Goal: Information Seeking & Learning: Learn about a topic

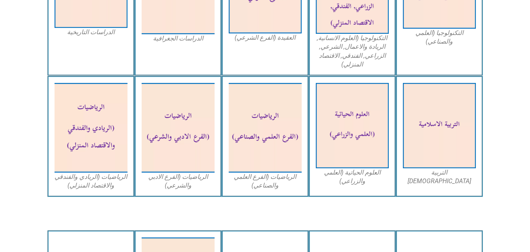
scroll to position [468, 0]
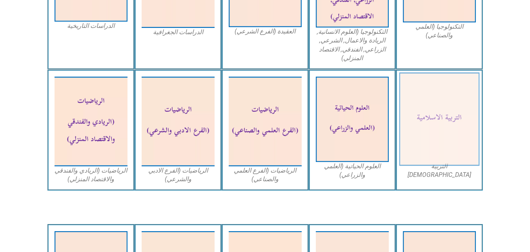
click at [421, 126] on img at bounding box center [439, 119] width 80 height 93
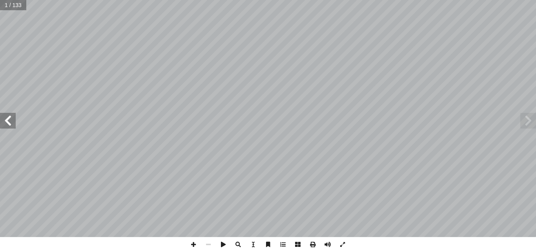
click at [11, 127] on span at bounding box center [8, 121] width 16 height 16
click at [10, 7] on input "text" at bounding box center [15, 5] width 31 height 10
type input "**"
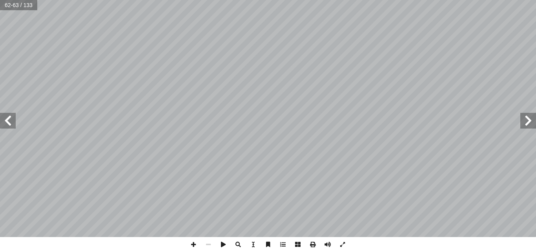
click at [15, 120] on span at bounding box center [8, 121] width 16 height 16
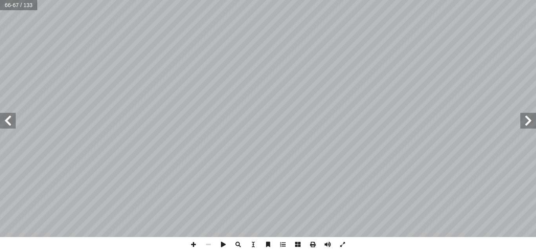
click at [15, 120] on span at bounding box center [8, 121] width 16 height 16
click at [524, 125] on span at bounding box center [528, 121] width 16 height 16
click at [0, 115] on span at bounding box center [8, 121] width 16 height 16
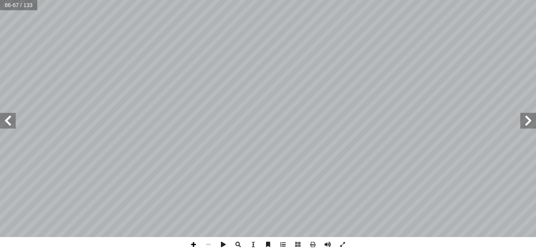
click at [197, 243] on span at bounding box center [193, 244] width 15 height 15
click at [9, 116] on span at bounding box center [8, 121] width 16 height 16
click at [12, 119] on span at bounding box center [8, 121] width 16 height 16
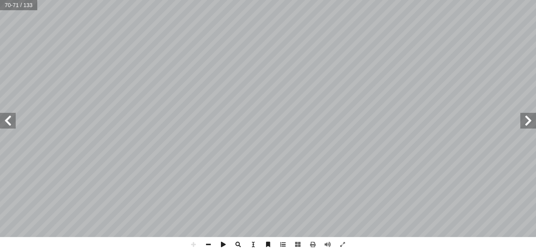
click at [530, 126] on span at bounding box center [528, 121] width 16 height 16
